Goal: Task Accomplishment & Management: Use online tool/utility

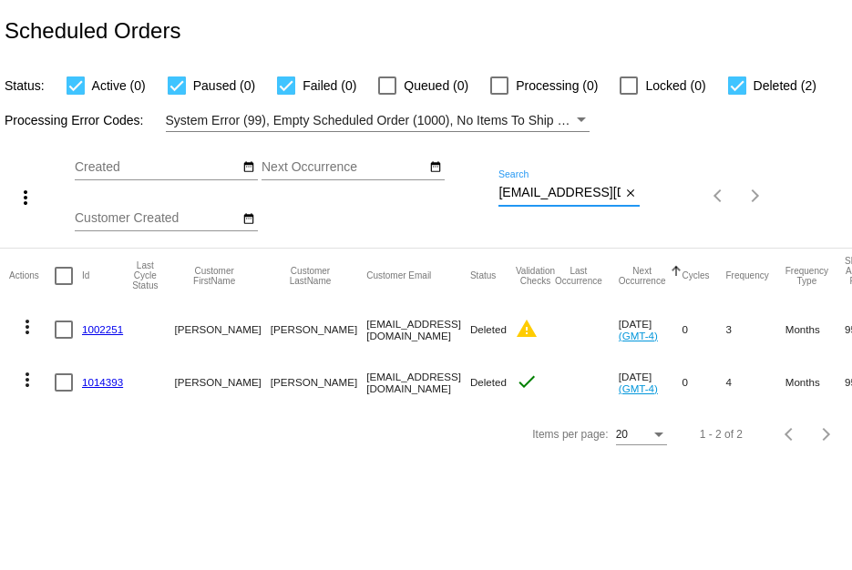
scroll to position [0, 13]
drag, startPoint x: 498, startPoint y: 190, endPoint x: 688, endPoint y: 174, distance: 190.2
click at [688, 174] on div "more_vert Sep Jan Feb Mar [DATE]" at bounding box center [426, 190] width 852 height 116
paste input "larnren@hot"
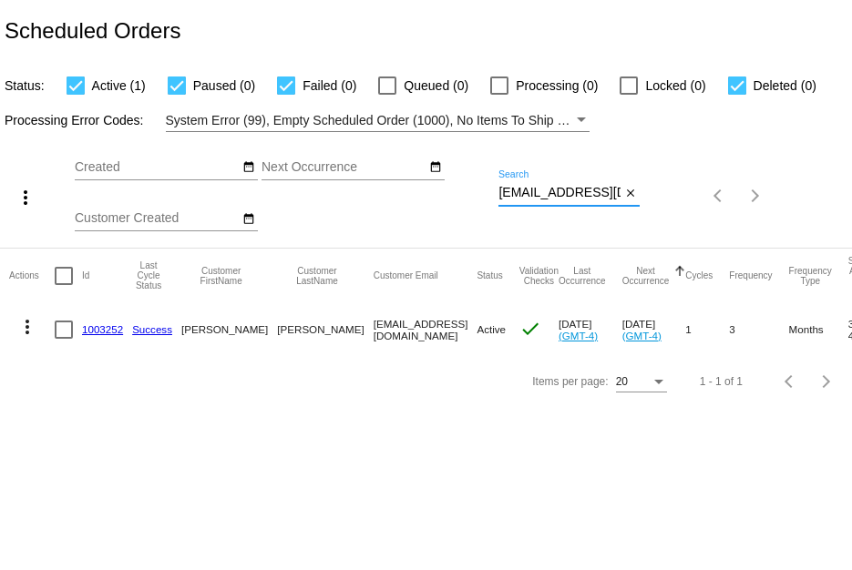
type input "[EMAIL_ADDRESS][DOMAIN_NAME]"
click at [101, 326] on link "1003252" at bounding box center [102, 329] width 41 height 12
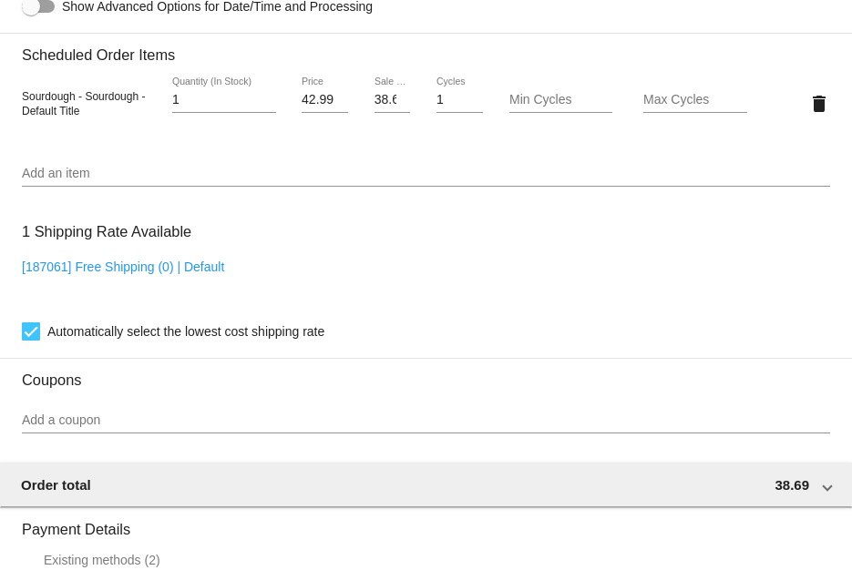
scroll to position [1681, 0]
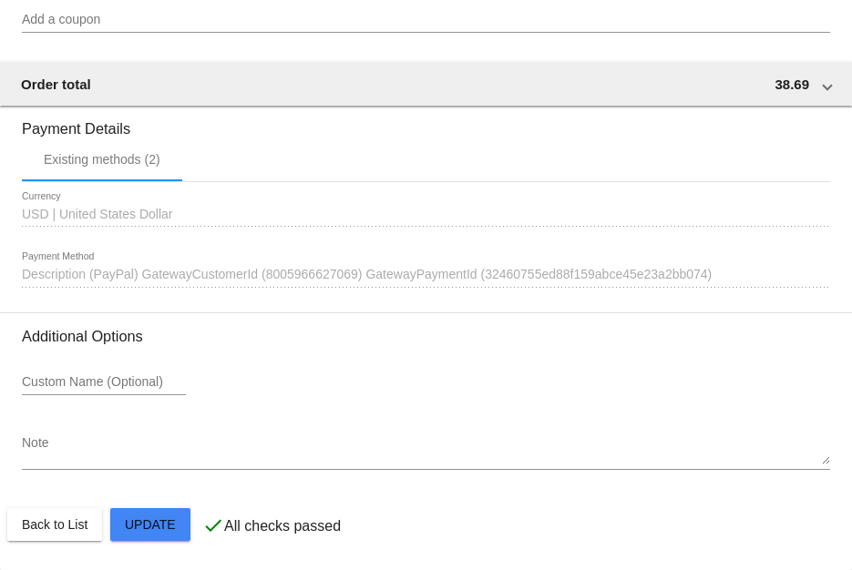
click at [783, 271] on div "1642272 Description (PayPal) GatewayCustomerId (8005966627069) GatewayPaymentId…" at bounding box center [426, 270] width 808 height 36
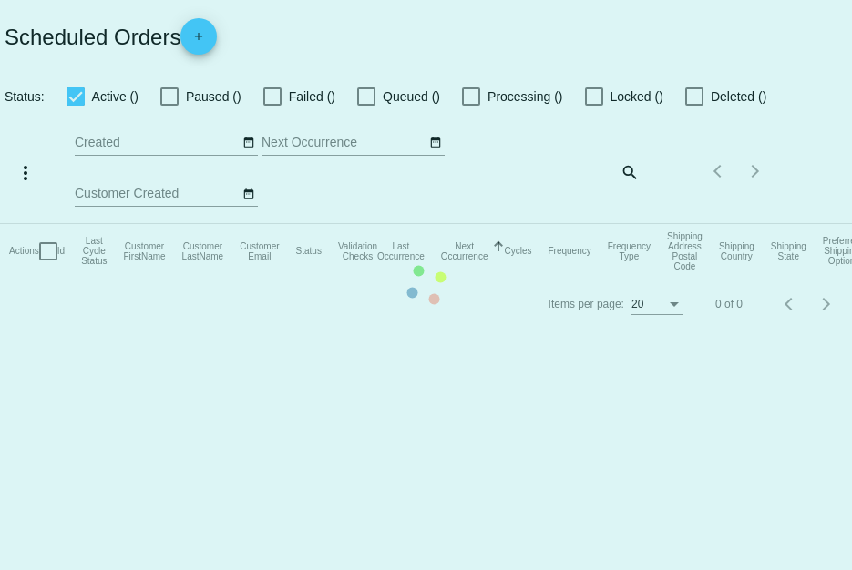
checkbox input "true"
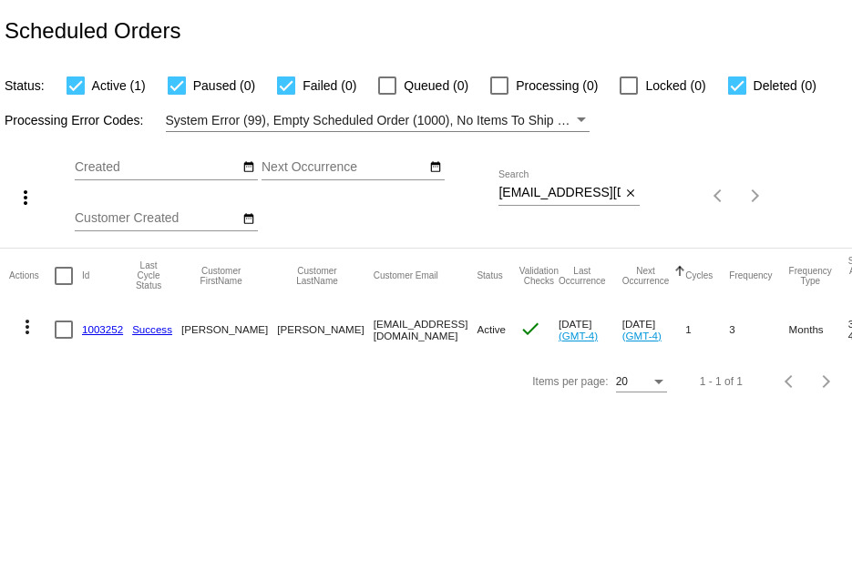
click at [498, 190] on div "Sep Jan Feb Mar Apr Su Mo" at bounding box center [287, 196] width 424 height 103
drag, startPoint x: 498, startPoint y: 190, endPoint x: 763, endPoint y: 219, distance: 265.8
click at [763, 219] on div "more_vert Sep Jan Feb Mar [DATE]" at bounding box center [426, 190] width 852 height 116
paste input "devi-om@man"
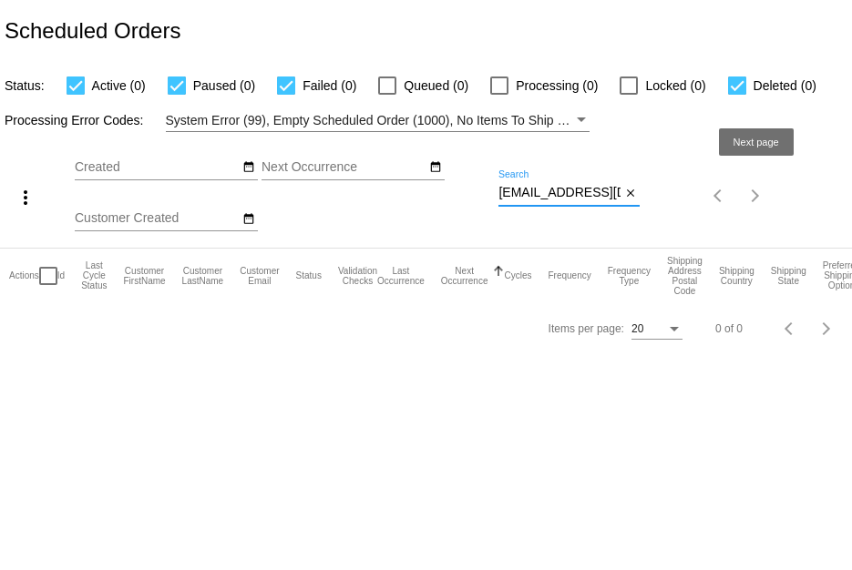
paste input "s"
click at [744, 183] on div "more_vert Sep Jan Feb Mar [DATE]" at bounding box center [426, 190] width 852 height 116
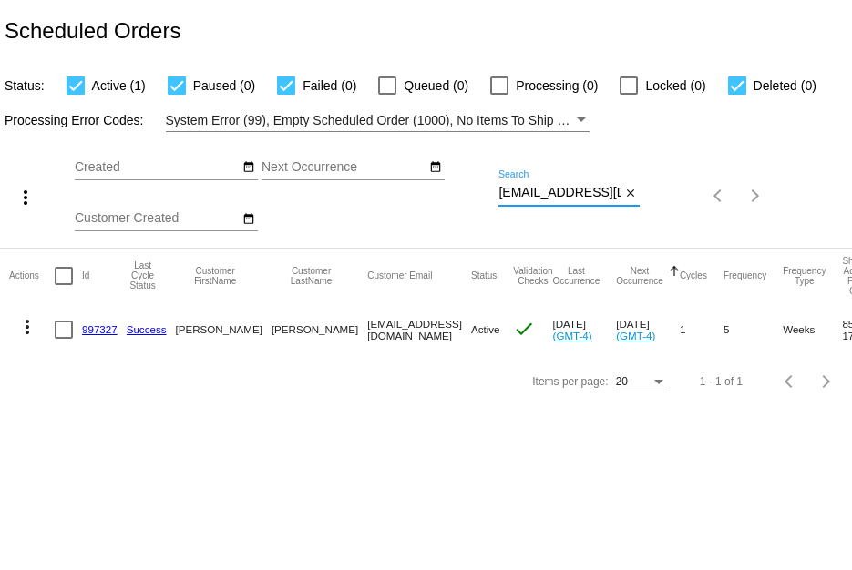
type input "[EMAIL_ADDRESS][DOMAIN_NAME]"
click at [24, 333] on mat-icon "more_vert" at bounding box center [27, 327] width 22 height 22
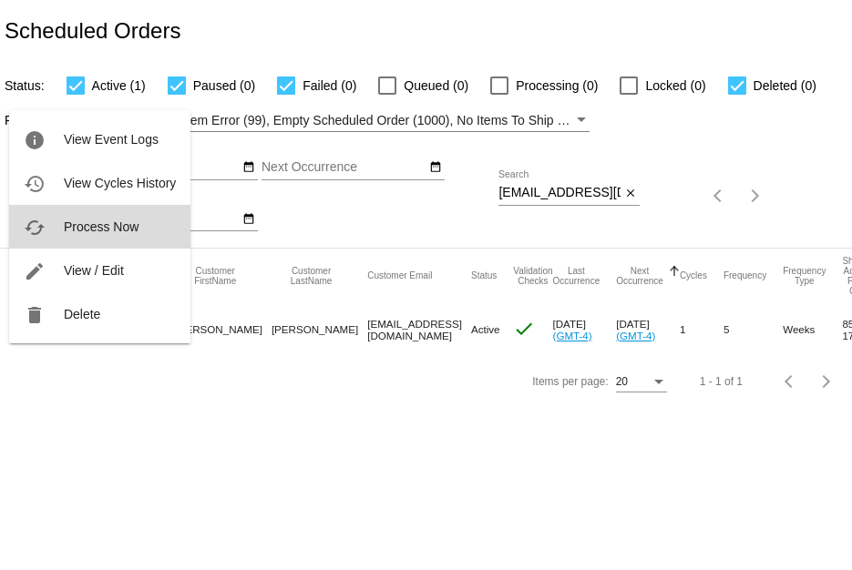
click at [108, 227] on span "Process Now" at bounding box center [101, 227] width 75 height 15
